Goal: Task Accomplishment & Management: Complete application form

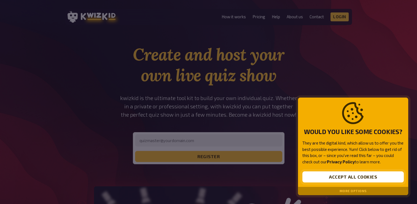
click at [334, 175] on button "Accept all cookies" at bounding box center [354, 176] width 102 height 11
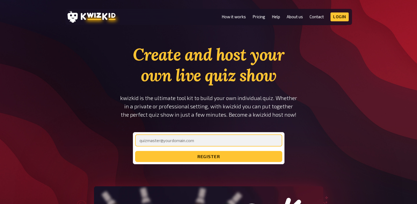
click at [188, 139] on input "email" at bounding box center [208, 140] width 147 height 12
type input "[PERSON_NAME][EMAIL_ADDRESS][DOMAIN_NAME]"
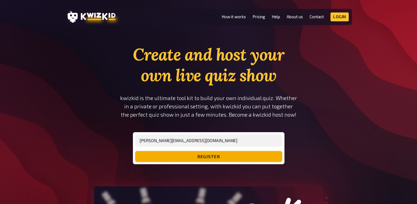
click at [220, 156] on button "register" at bounding box center [208, 156] width 147 height 11
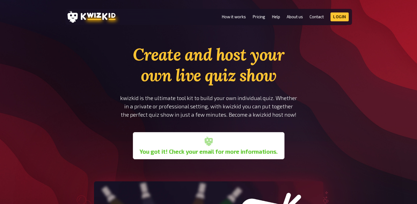
click at [222, 154] on b "You got it! Check your email for more informations." at bounding box center [209, 151] width 138 height 7
click at [337, 16] on link "Login" at bounding box center [340, 16] width 18 height 9
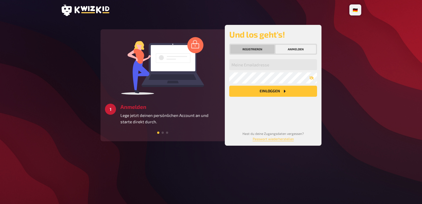
click at [254, 49] on button "Registrieren" at bounding box center [252, 49] width 44 height 9
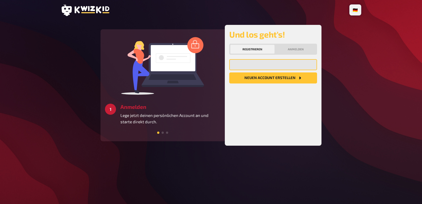
click at [256, 66] on input "email" at bounding box center [273, 64] width 88 height 11
type input "[PERSON_NAME][EMAIL_ADDRESS][DOMAIN_NAME]"
click at [273, 78] on button "Neuen Account Erstellen" at bounding box center [273, 77] width 88 height 11
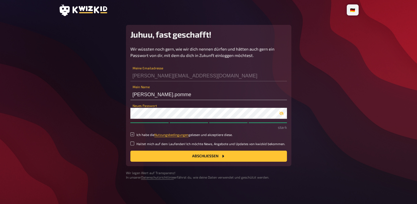
click at [131, 135] on input "Ich habe die Nutzungsbedingungen gelesen und akzeptiere diese." at bounding box center [133, 134] width 4 height 4
checkbox input "true"
click at [176, 157] on button "Abschließen" at bounding box center [209, 155] width 157 height 11
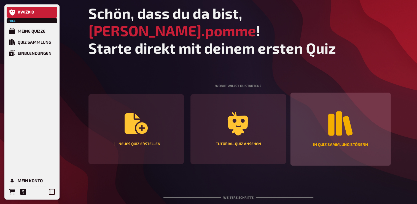
click at [324, 110] on div "In Quiz Sammlung stöbern" at bounding box center [341, 128] width 100 height 73
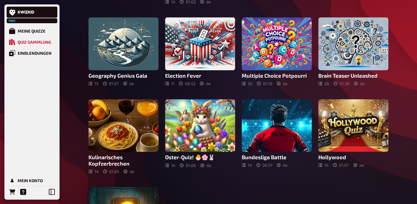
scroll to position [199, 0]
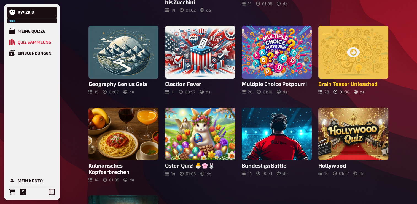
click at [354, 50] on icon at bounding box center [353, 52] width 13 height 10
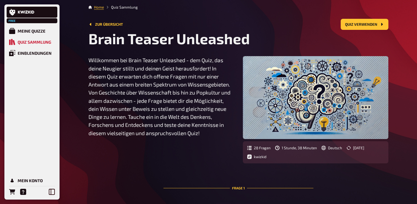
drag, startPoint x: 417, startPoint y: 42, endPoint x: 417, endPoint y: 83, distance: 40.8
click at [417, 83] on html "Free Meine Quizze Quiz Sammlung Einblendungen Mein Konto Home Quiz Sammlung Zur…" at bounding box center [208, 205] width 417 height 411
click at [28, 11] on icon at bounding box center [26, 11] width 17 height 3
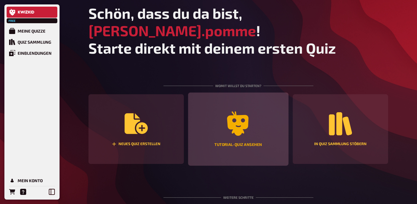
click at [233, 134] on div "Tutorial-Quiz ansehen" at bounding box center [238, 128] width 100 height 73
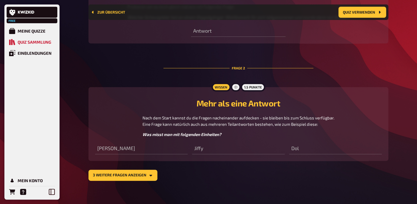
scroll to position [277, 0]
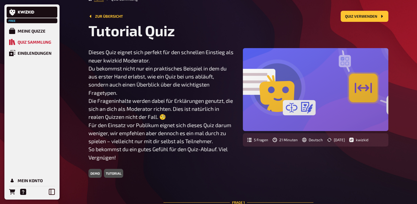
scroll to position [9, 0]
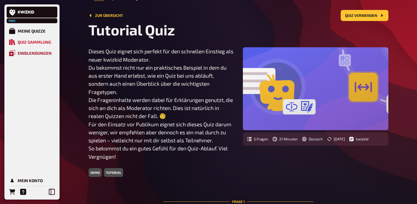
click at [39, 54] on div "Einblendungen" at bounding box center [35, 52] width 34 height 5
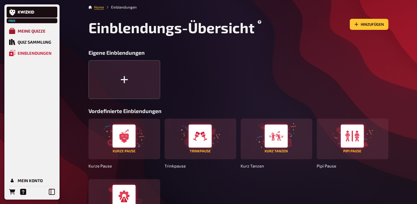
click at [26, 31] on div "Meine Quizze" at bounding box center [32, 30] width 28 height 5
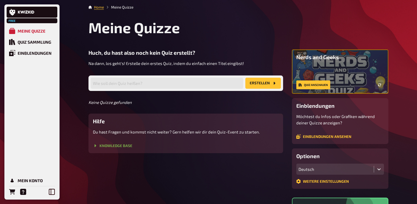
click at [117, 146] on link "Knowledge Base" at bounding box center [112, 145] width 39 height 4
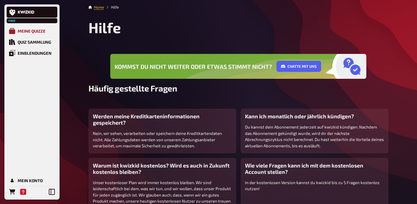
click at [36, 31] on div "Meine Quizze" at bounding box center [32, 30] width 28 height 5
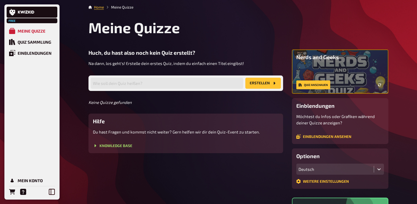
click at [102, 142] on div "Du hast Fragen und kommst nicht weiter? Gern helfen wir dir dein Quiz-Event zu …" at bounding box center [186, 139] width 186 height 20
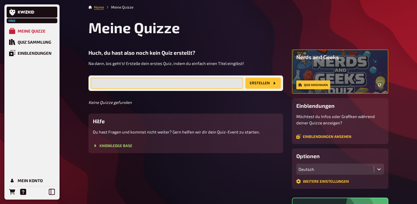
click at [183, 84] on input "text" at bounding box center [167, 83] width 153 height 11
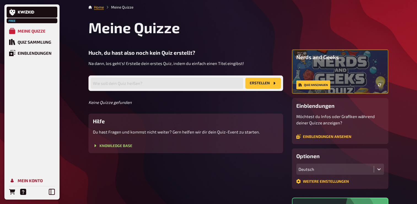
click at [25, 180] on div "Mein Konto" at bounding box center [30, 180] width 25 height 5
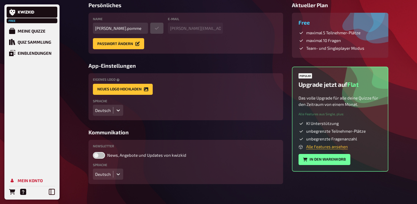
scroll to position [54, 0]
